Goal: Obtain resource: Download file/media

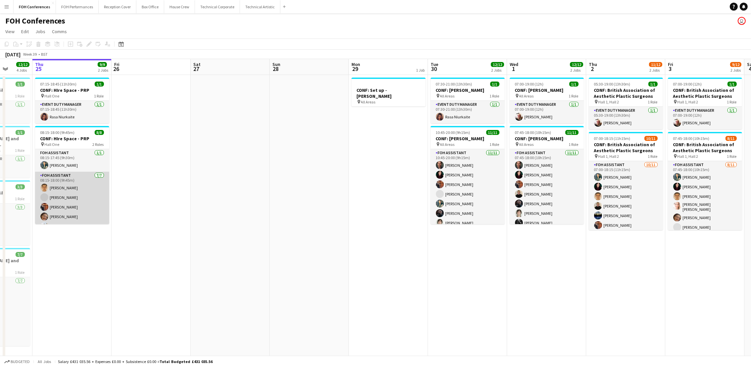
scroll to position [28, 0]
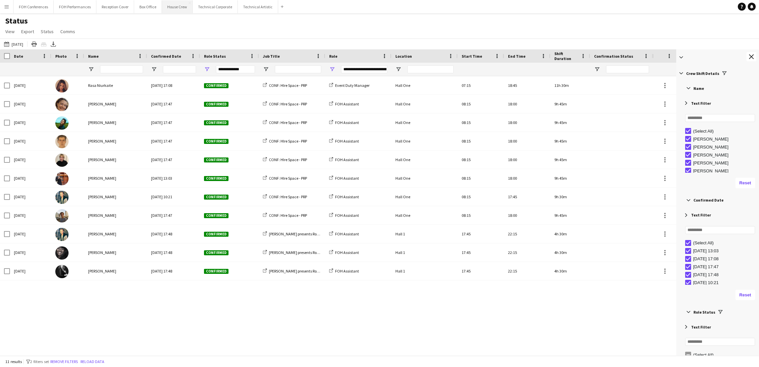
scroll to position [248, 0]
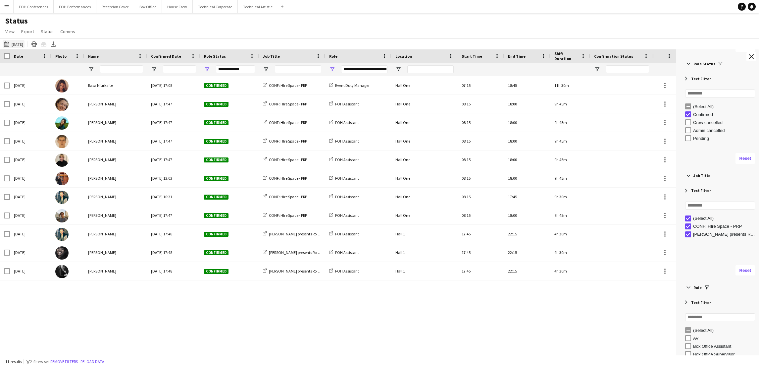
click at [20, 40] on button "This Week [DATE]" at bounding box center [14, 44] width 22 height 8
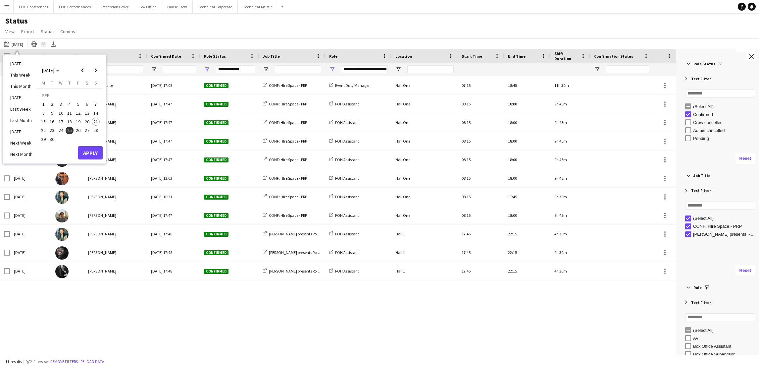
click at [60, 129] on span "24" at bounding box center [61, 131] width 8 height 8
click at [87, 151] on button "Apply" at bounding box center [90, 152] width 25 height 13
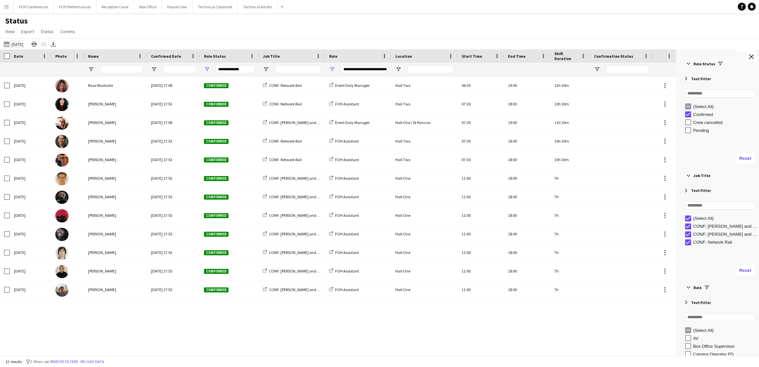
click at [24, 40] on button "This Week [DATE]" at bounding box center [14, 44] width 22 height 8
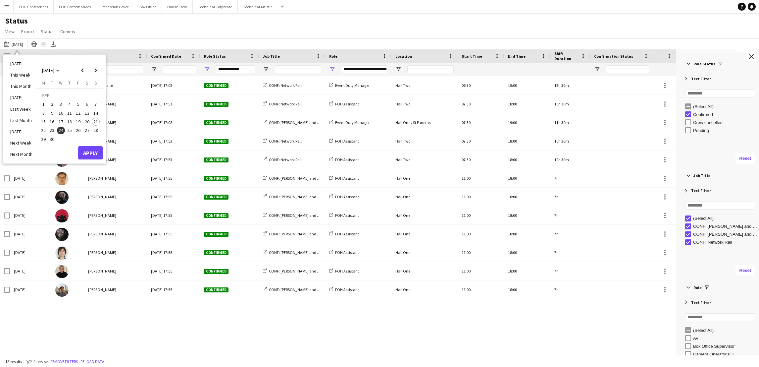
click at [71, 128] on span "25" at bounding box center [70, 131] width 8 height 8
click at [87, 153] on button "Apply" at bounding box center [90, 152] width 25 height 13
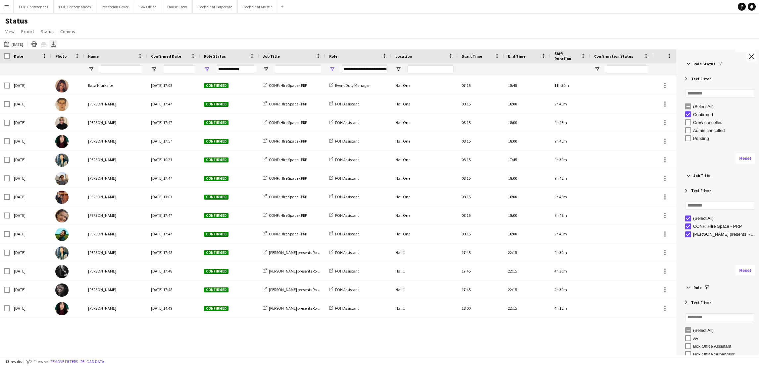
click at [56, 46] on icon at bounding box center [53, 46] width 5 height 2
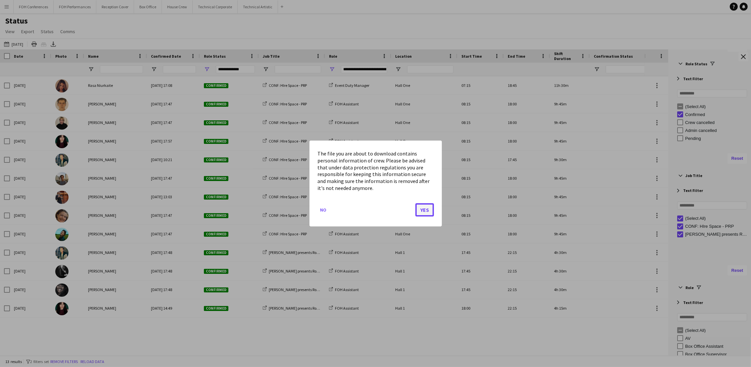
click at [418, 211] on button "Yes" at bounding box center [425, 209] width 19 height 13
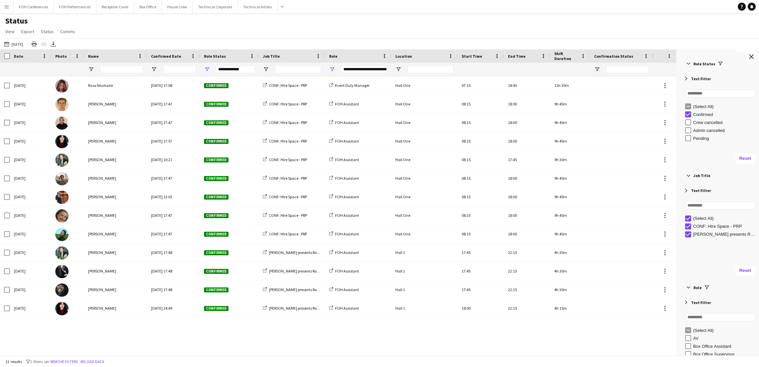
click at [121, 338] on div "[DATE] Rasa Niurkaite [DATE] 17:08 Confirmed CONF: HIre Space - PRP Event Duty …" at bounding box center [326, 211] width 652 height 271
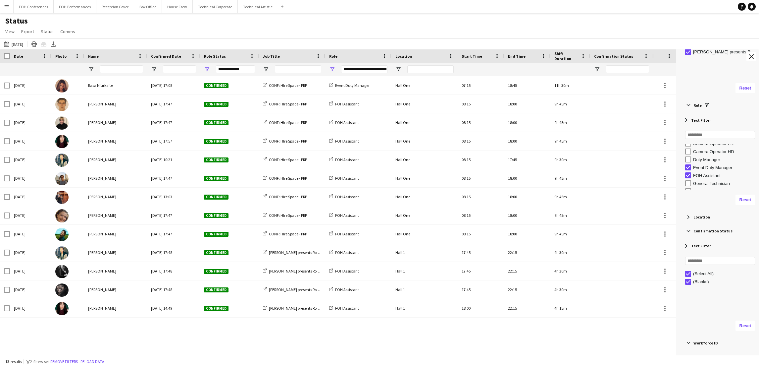
scroll to position [35, 0]
click at [685, 158] on div "Duty Manager" at bounding box center [720, 160] width 78 height 8
type input "**********"
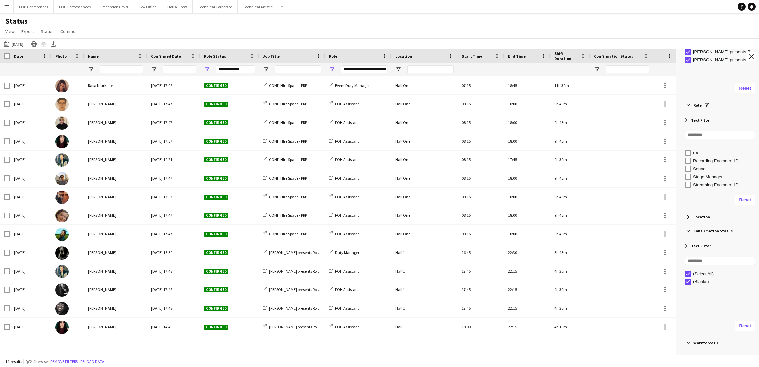
scroll to position [97, 0]
click at [56, 45] on icon "Export XLSX" at bounding box center [53, 43] width 5 height 5
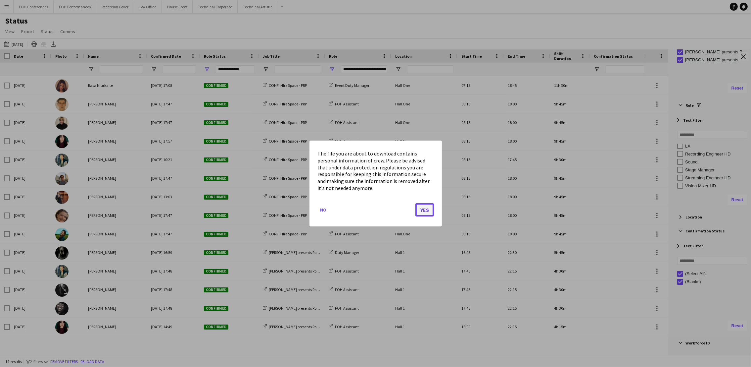
click at [424, 211] on button "Yes" at bounding box center [425, 209] width 19 height 13
